Goal: Information Seeking & Learning: Learn about a topic

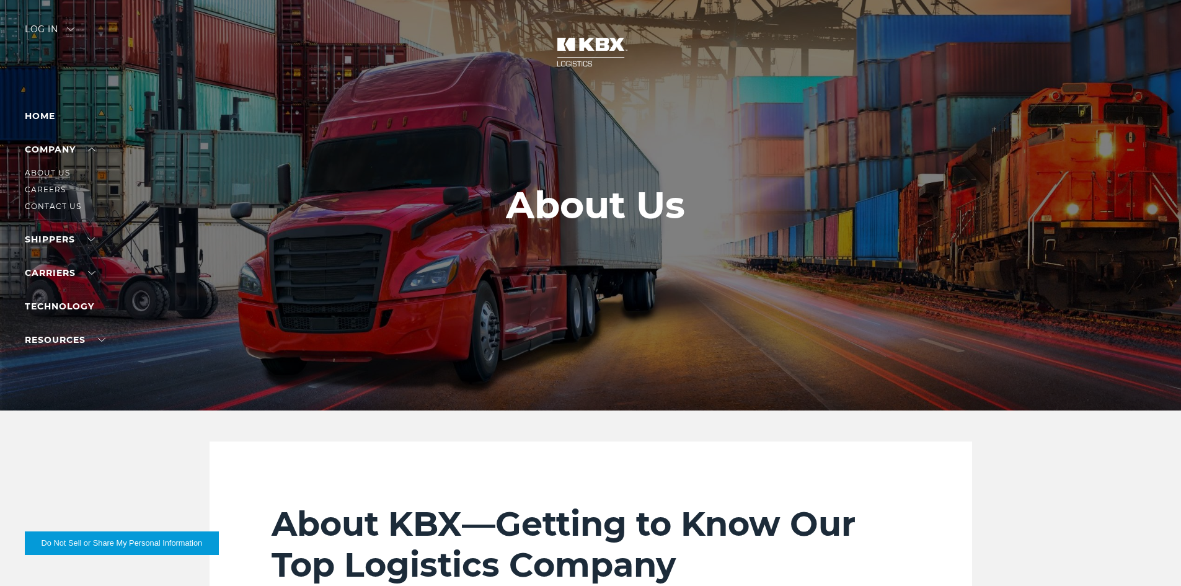
click at [62, 169] on link "About Us" at bounding box center [47, 172] width 45 height 9
click at [59, 250] on link "Technology" at bounding box center [59, 249] width 69 height 11
